Goal: Task Accomplishment & Management: Use online tool/utility

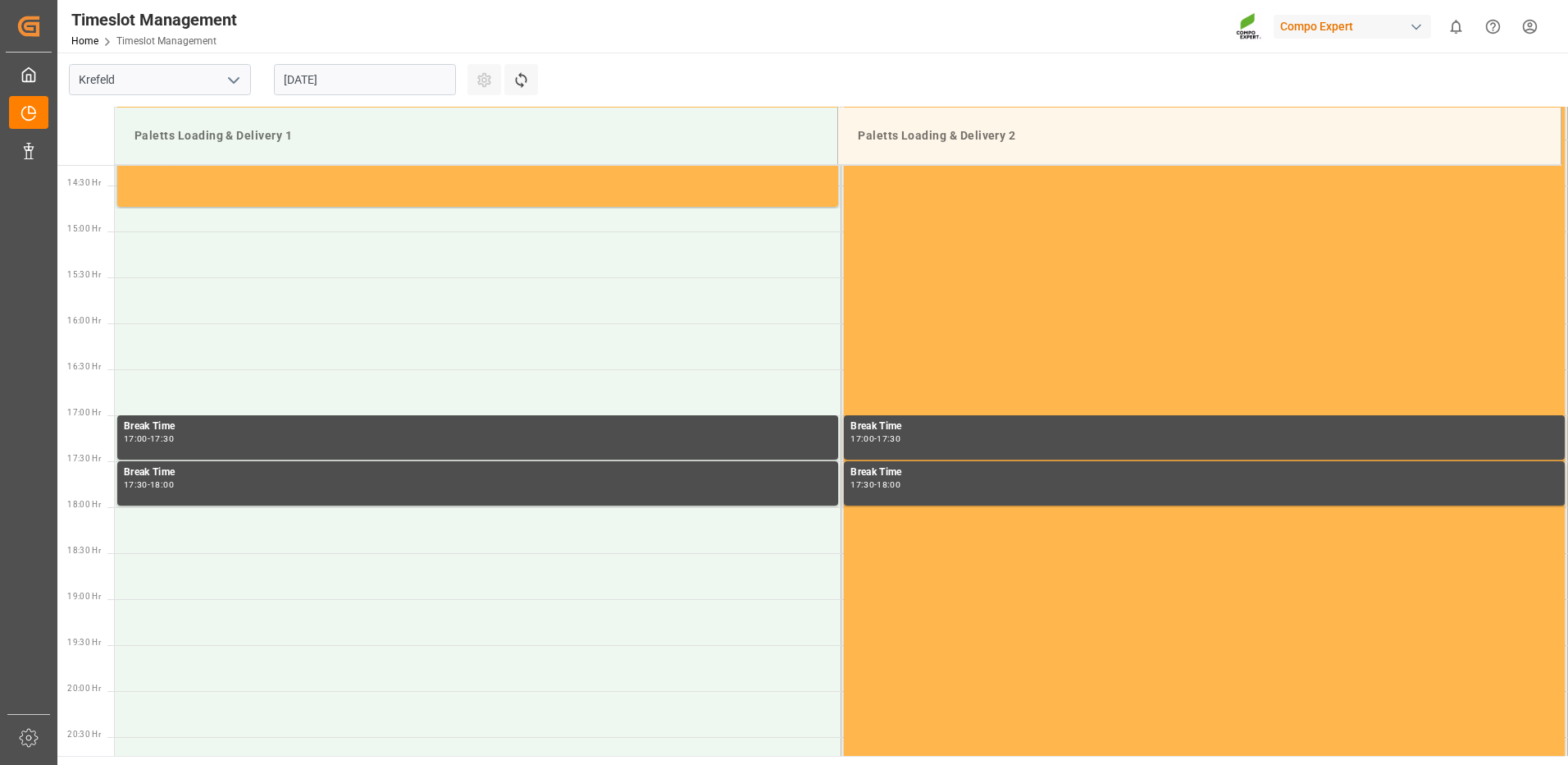
scroll to position [1368, 0]
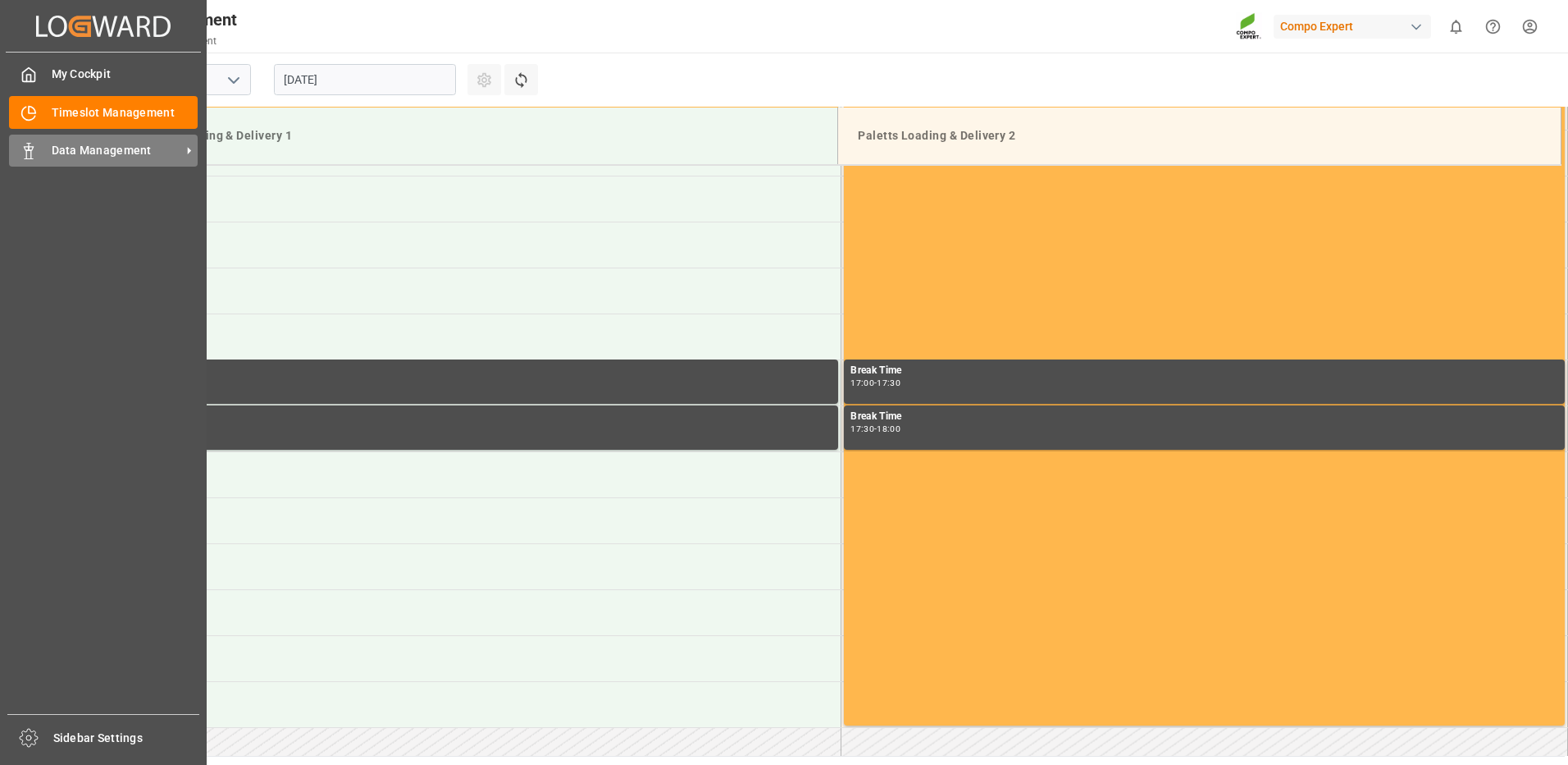
click at [60, 145] on span "Data Management" at bounding box center [116, 151] width 129 height 17
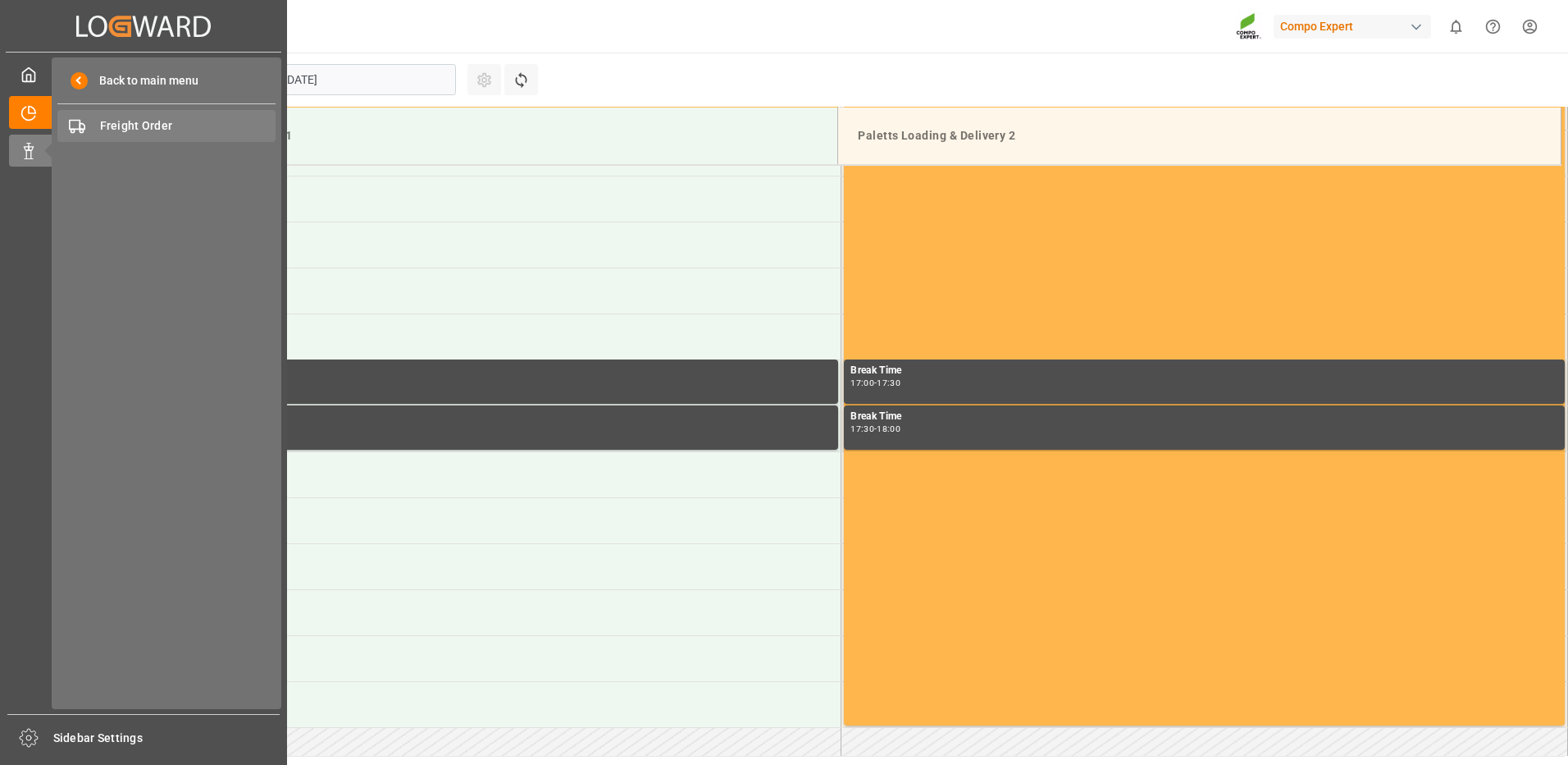
click at [171, 130] on span "Freight Order" at bounding box center [189, 126] width 177 height 17
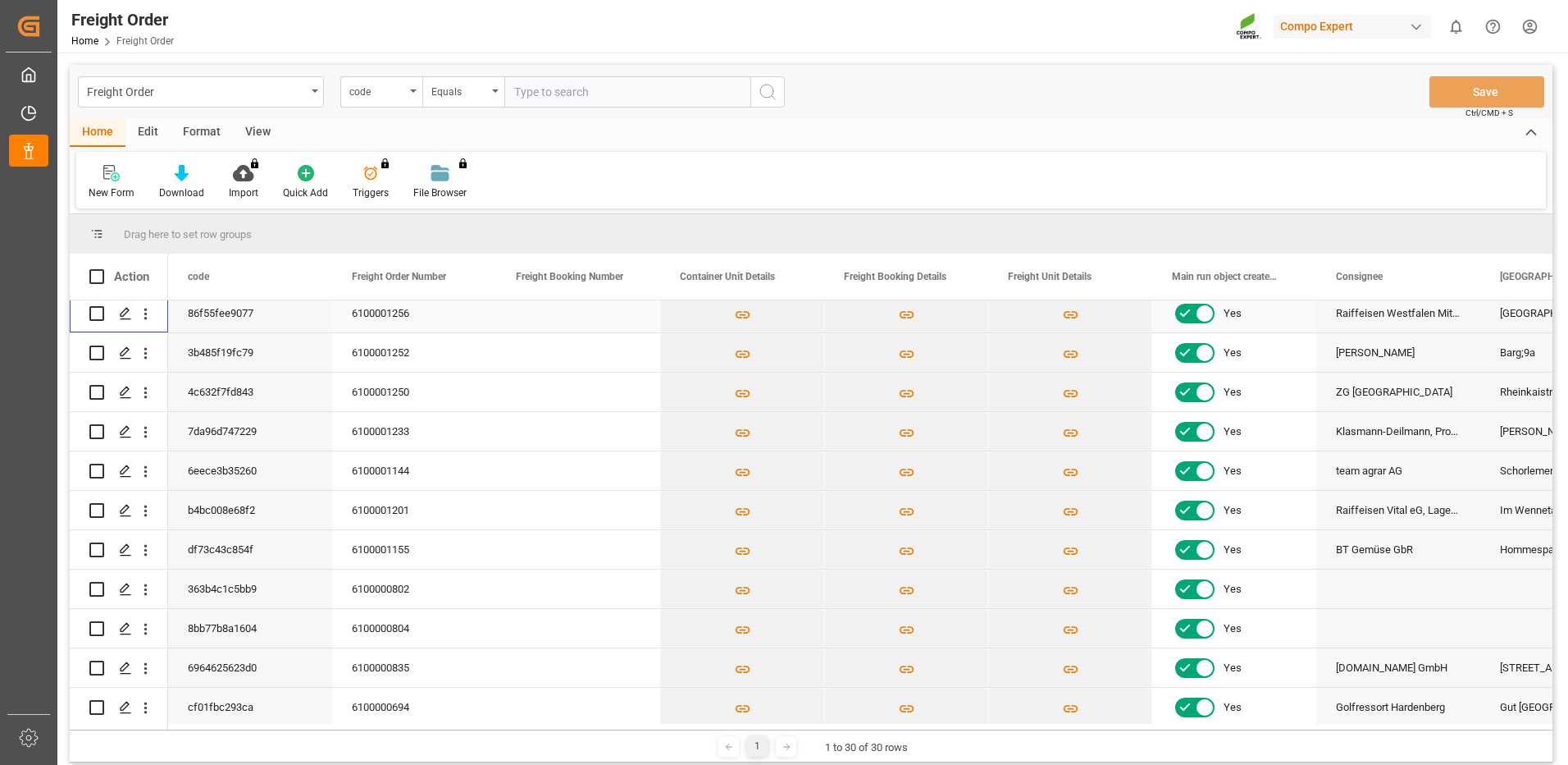
click at [98, 315] on input "Press Space to toggle row selection (unchecked)" at bounding box center [96, 313] width 15 height 15
checkbox input "true"
click at [123, 309] on icon "Press SPACE to deselect this row." at bounding box center [125, 313] width 13 height 13
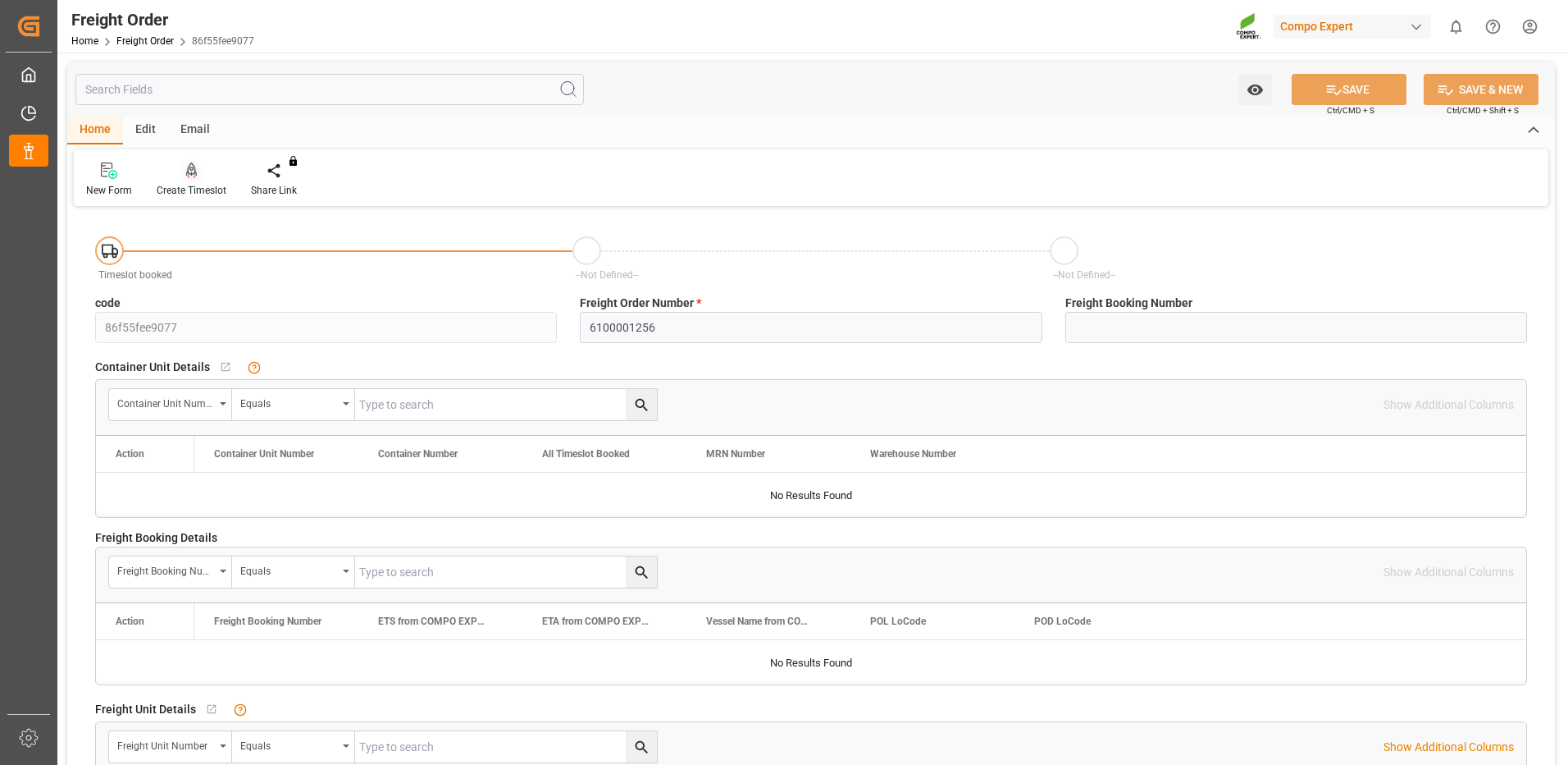
click at [188, 175] on icon at bounding box center [191, 170] width 11 height 16
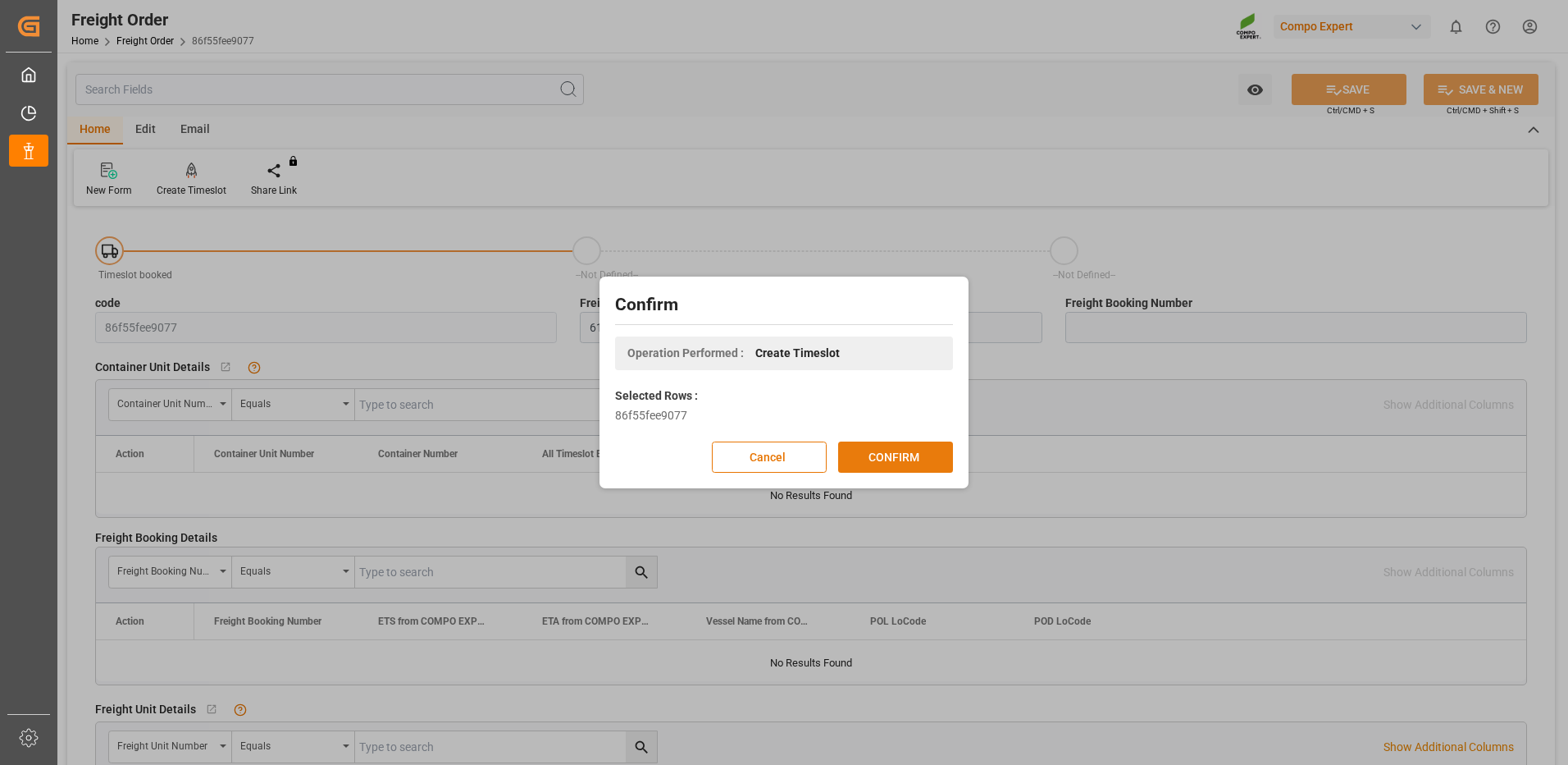
click at [875, 451] on button "CONFIRM" at bounding box center [896, 457] width 115 height 31
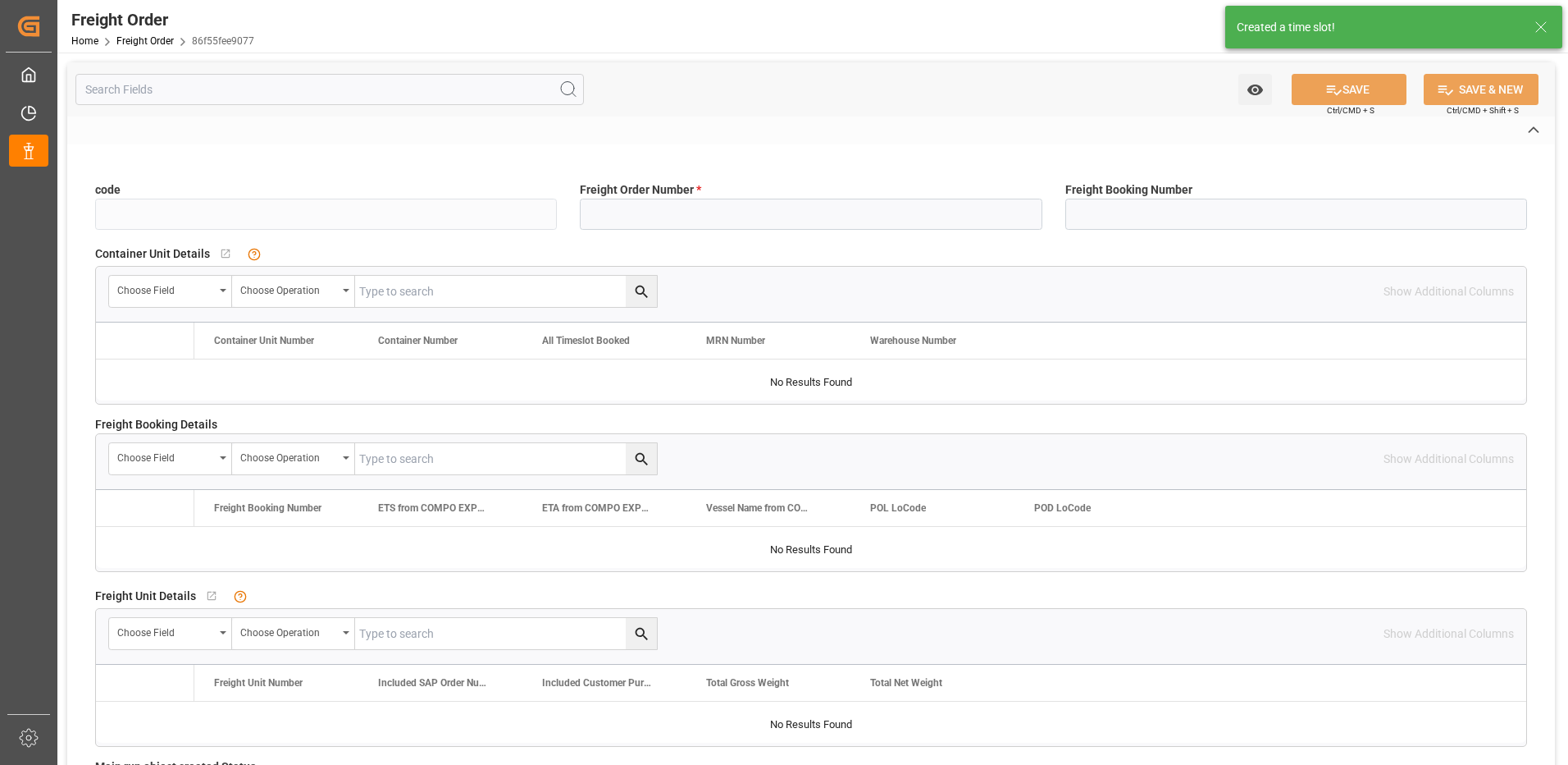
type input "86f55fee9077"
type input "6100001256"
type input "No"
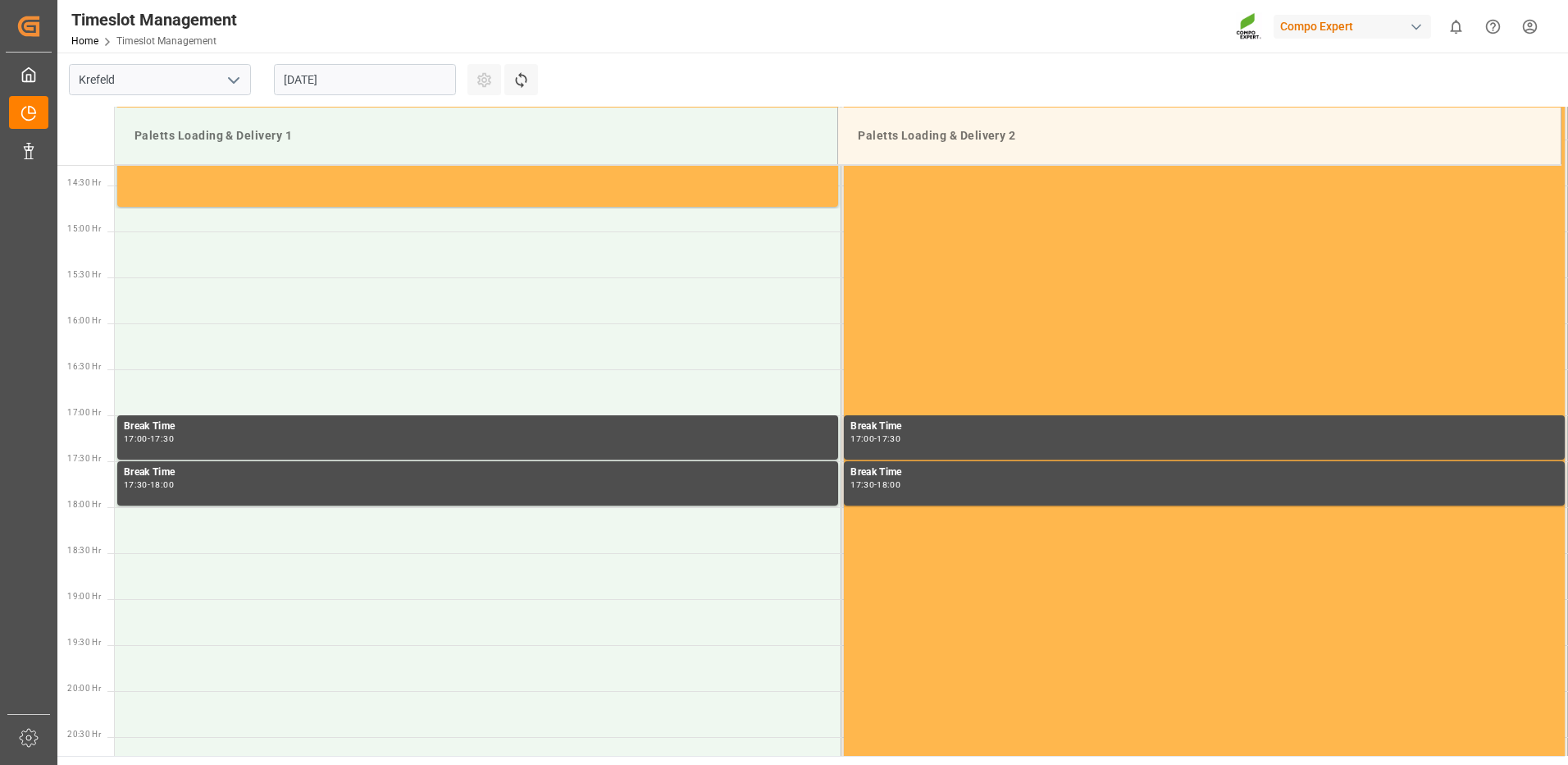
scroll to position [1368, 0]
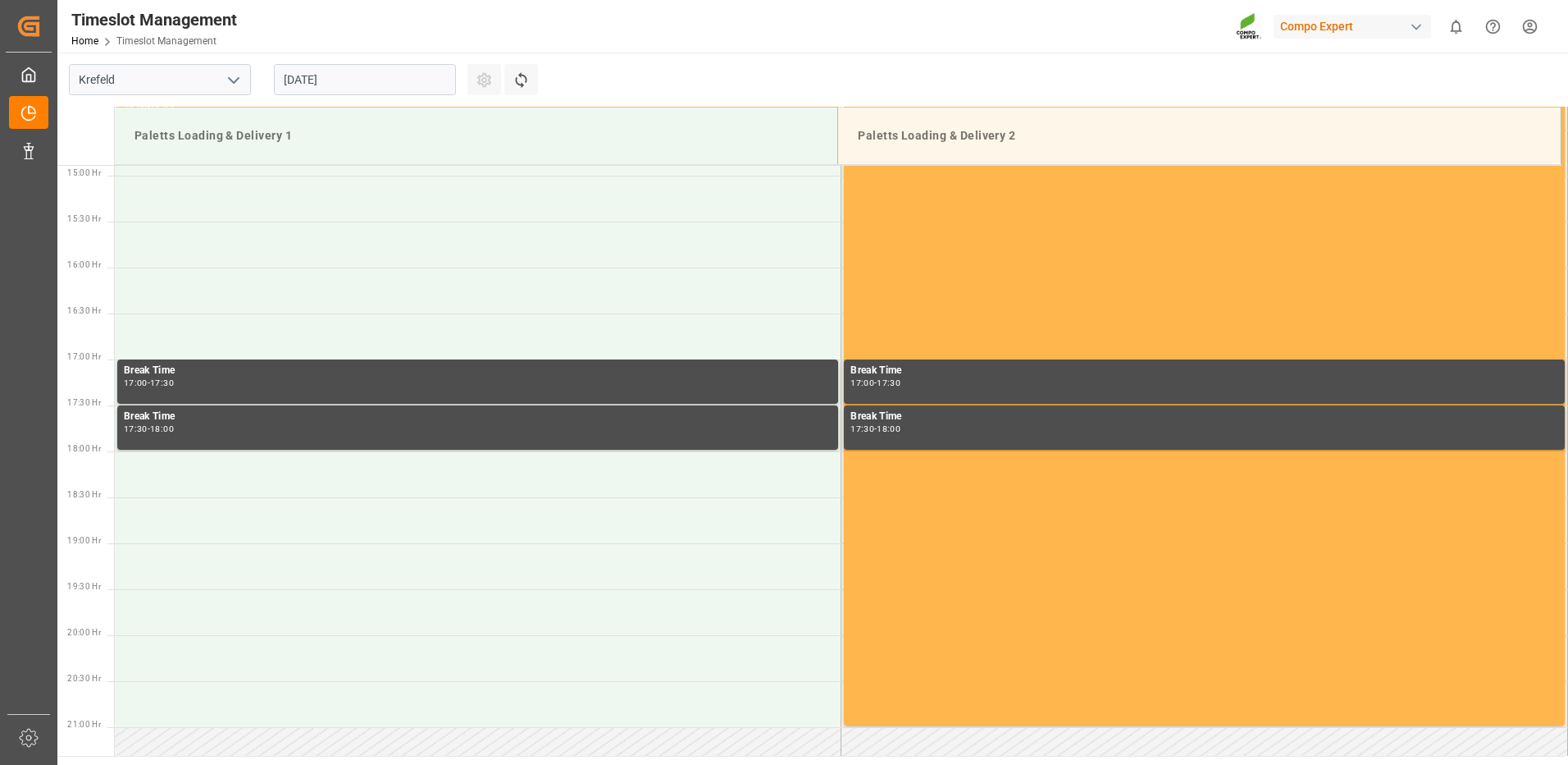
click at [418, 79] on input "[DATE]" at bounding box center [365, 80] width 182 height 31
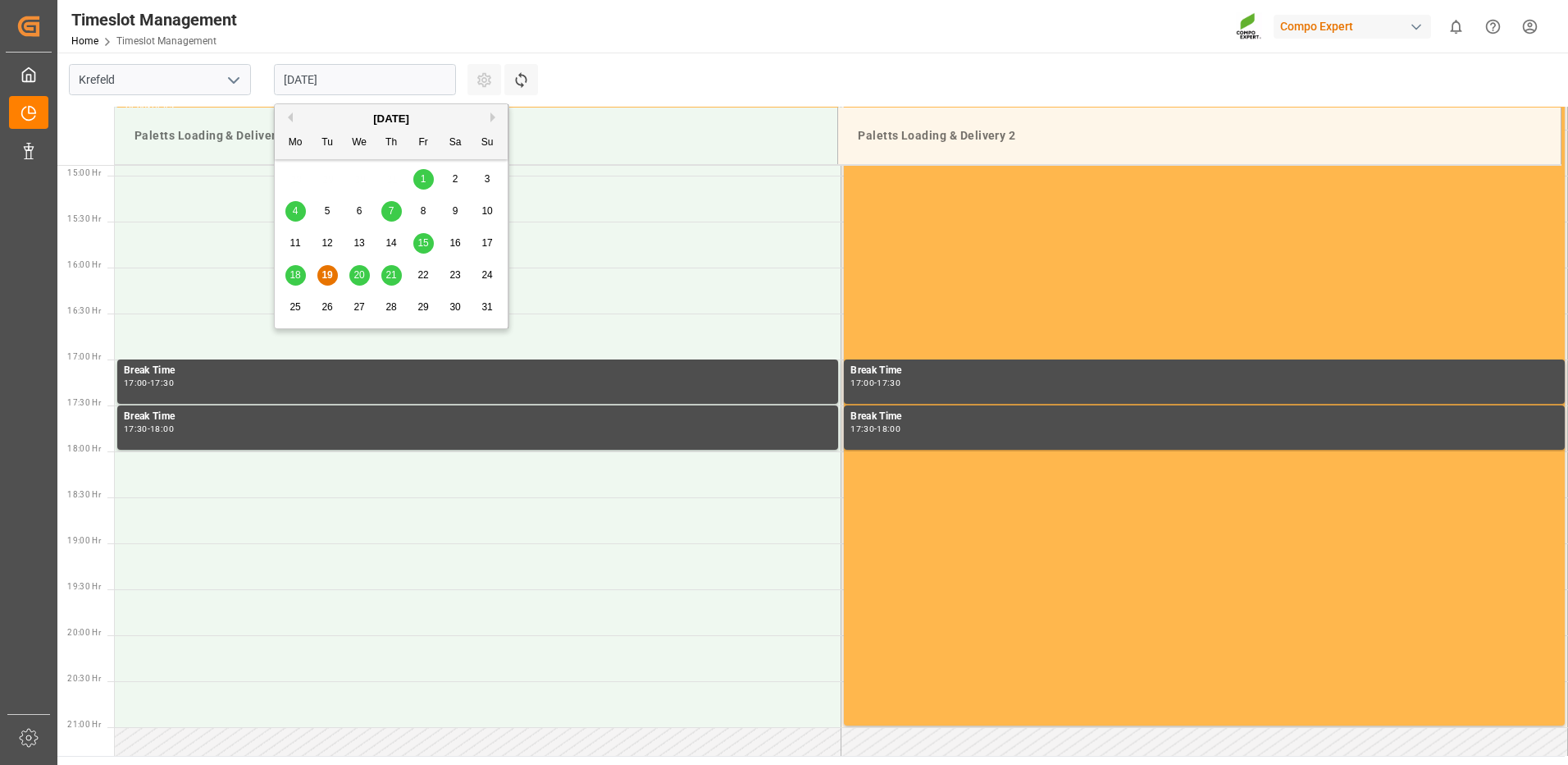
click at [360, 271] on span "20" at bounding box center [358, 274] width 10 height 11
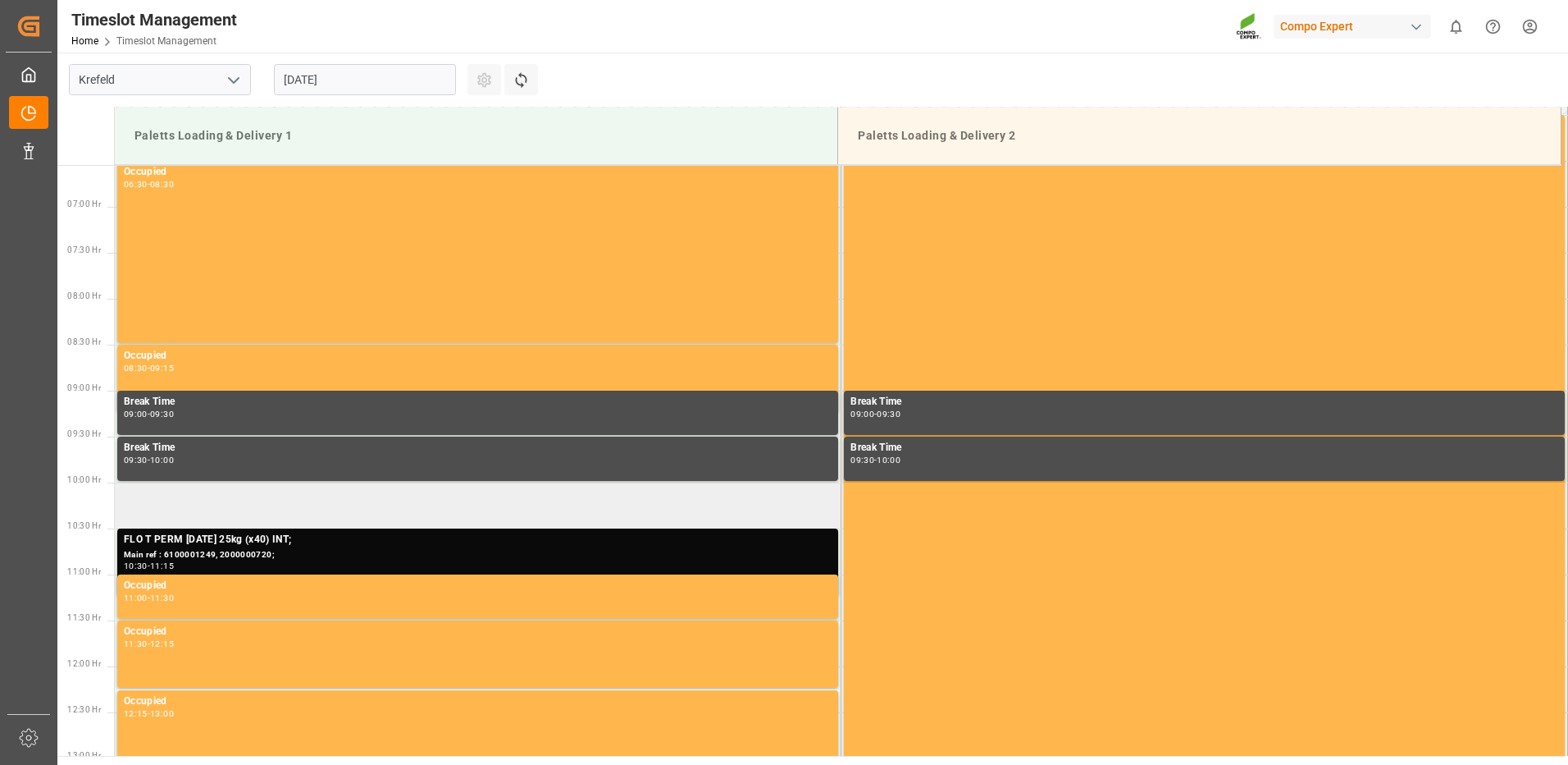
scroll to position [629, 0]
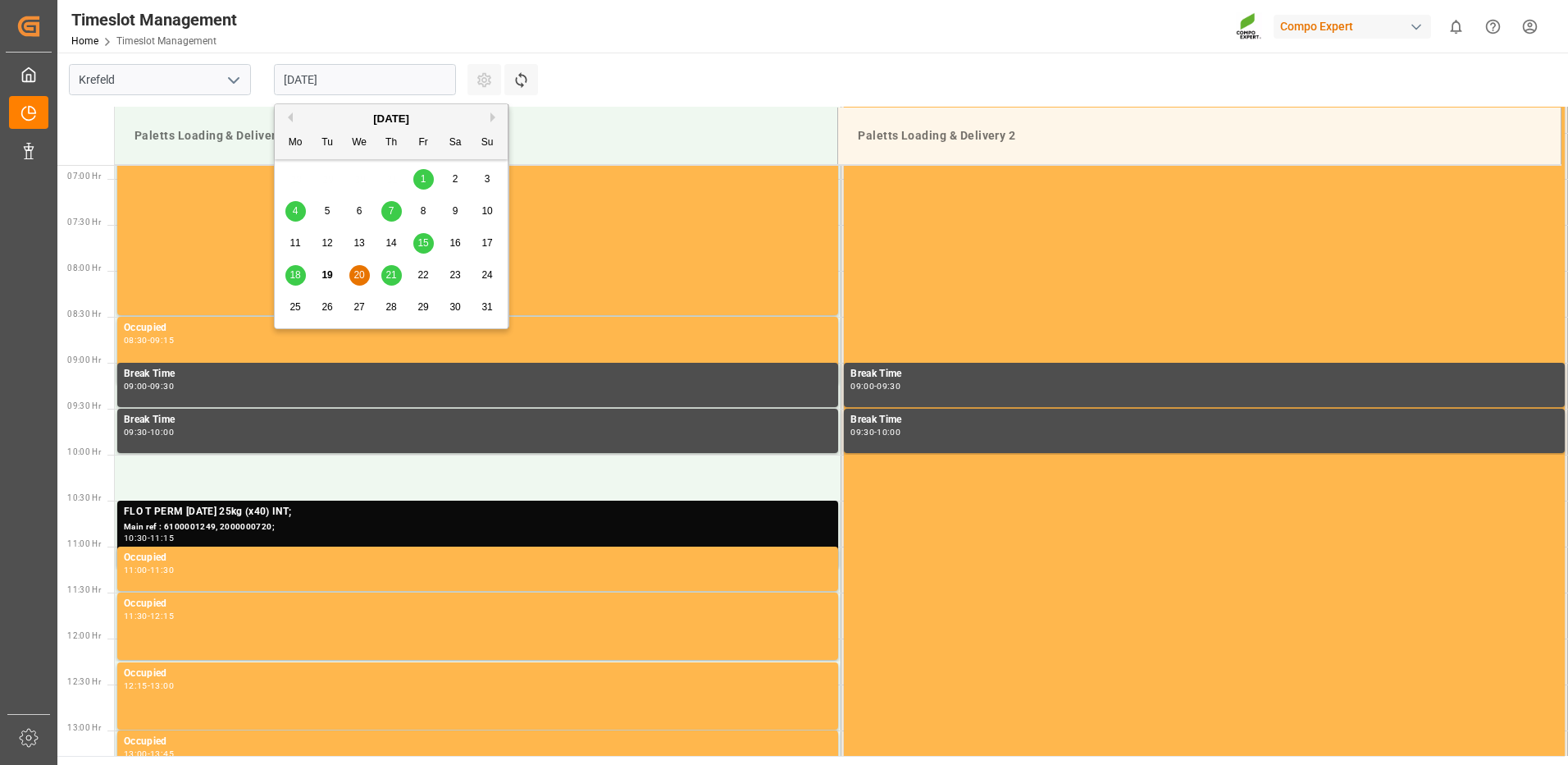
click at [418, 75] on input "[DATE]" at bounding box center [365, 80] width 182 height 31
click at [394, 274] on span "21" at bounding box center [391, 274] width 10 height 11
